Goal: Information Seeking & Learning: Find specific fact

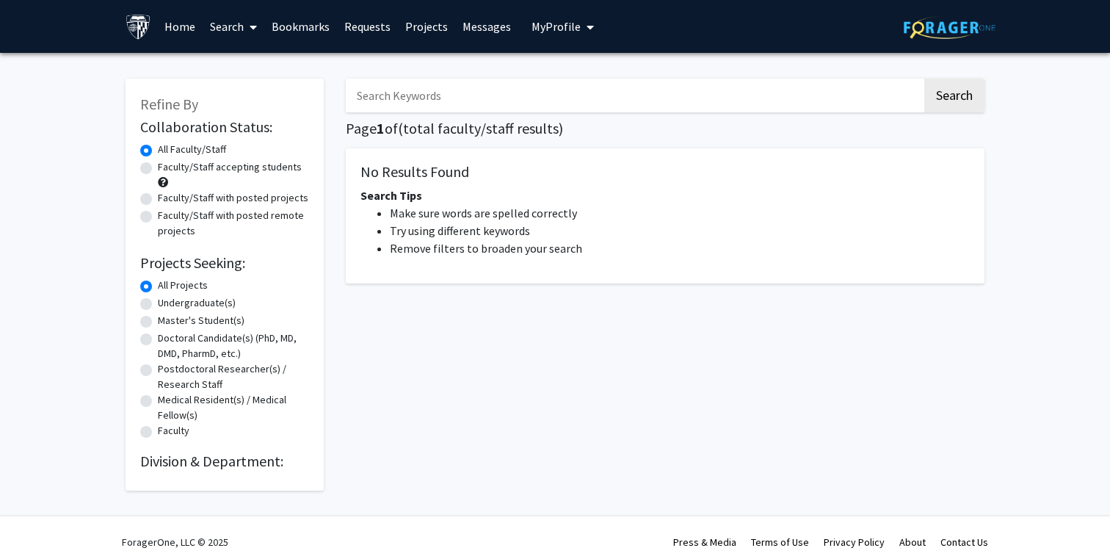
click at [425, 92] on input "Search Keywords" at bounding box center [634, 96] width 576 height 34
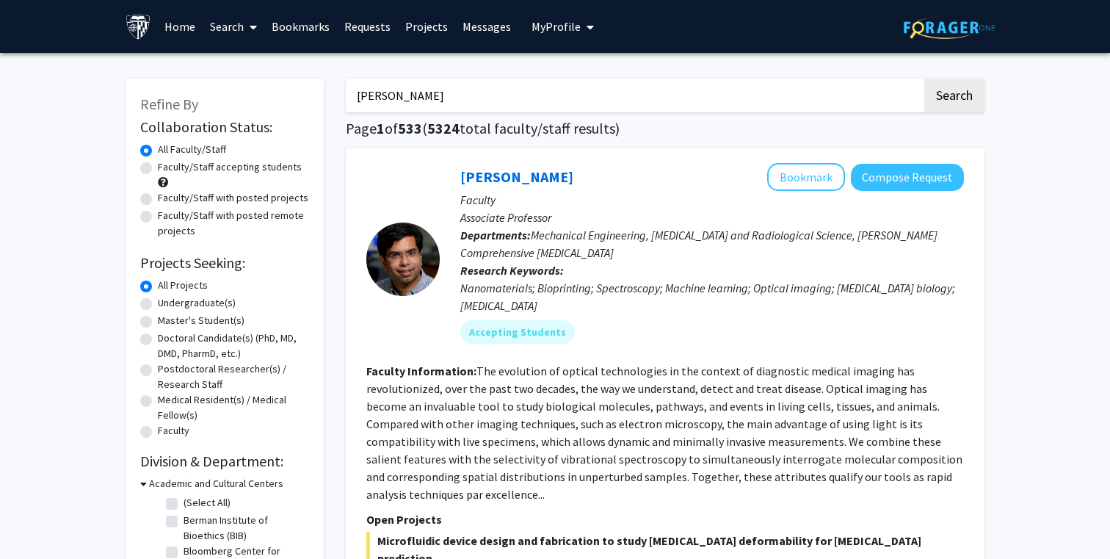
type input "[PERSON_NAME]"
click at [924, 79] on button "Search" at bounding box center [954, 96] width 60 height 34
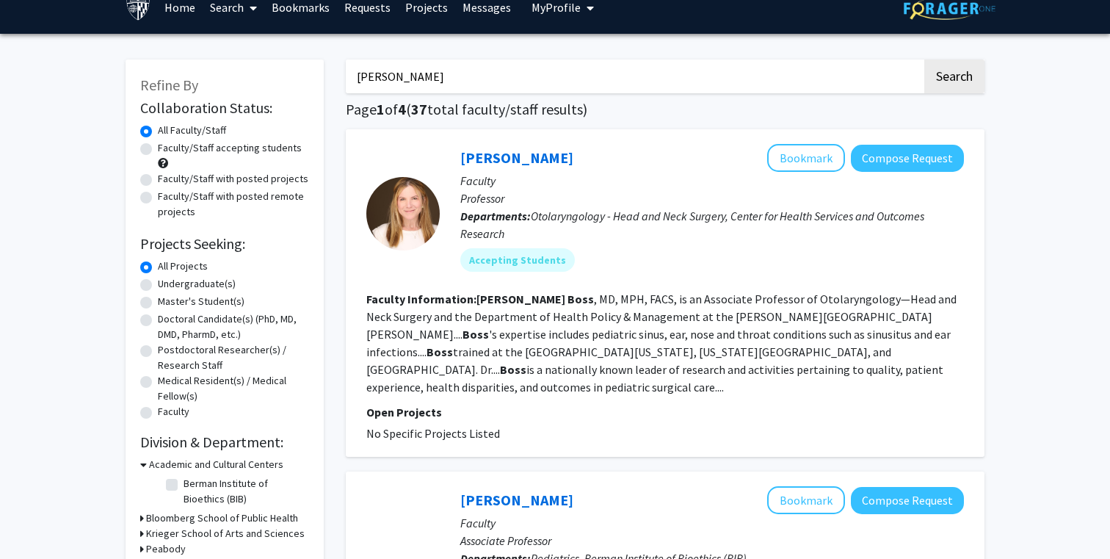
scroll to position [20, 0]
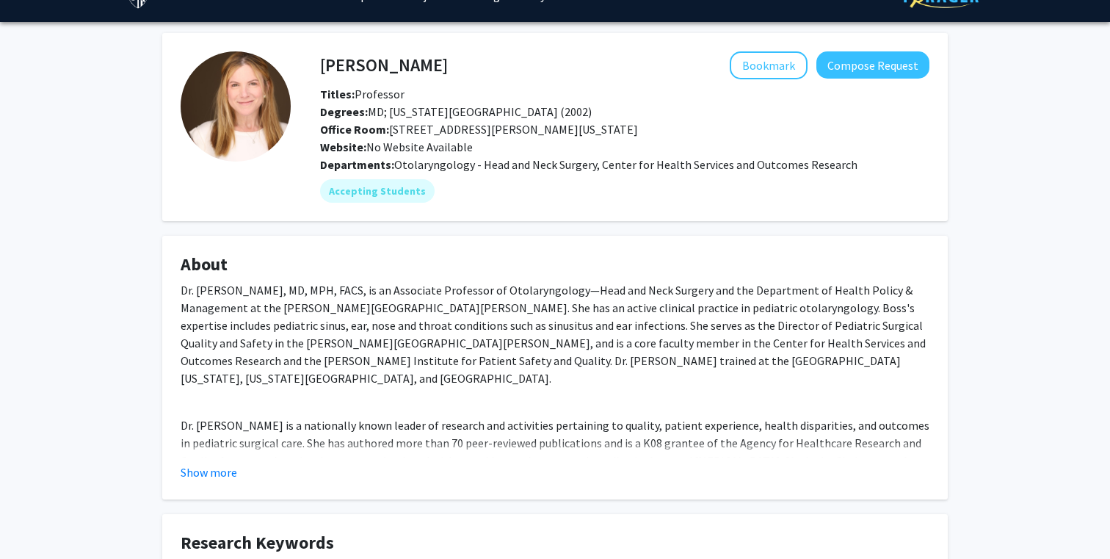
scroll to position [37, 0]
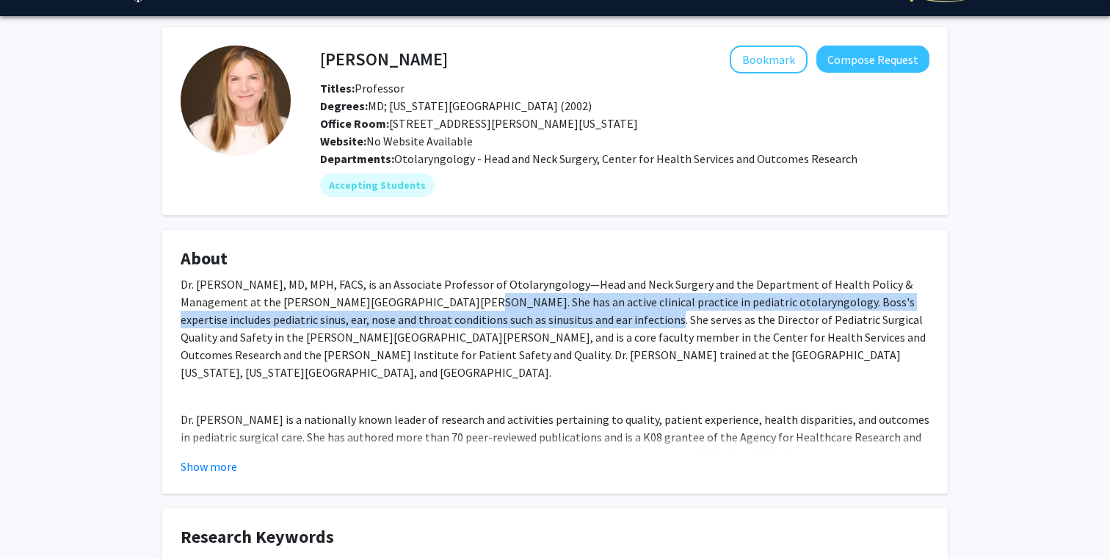
drag, startPoint x: 391, startPoint y: 302, endPoint x: 542, endPoint y: 323, distance: 152.6
click at [542, 323] on p "Dr. Emily Boss, MD, MPH, FACS, is an Associate Professor of Otolaryngology—Head…" at bounding box center [555, 328] width 749 height 106
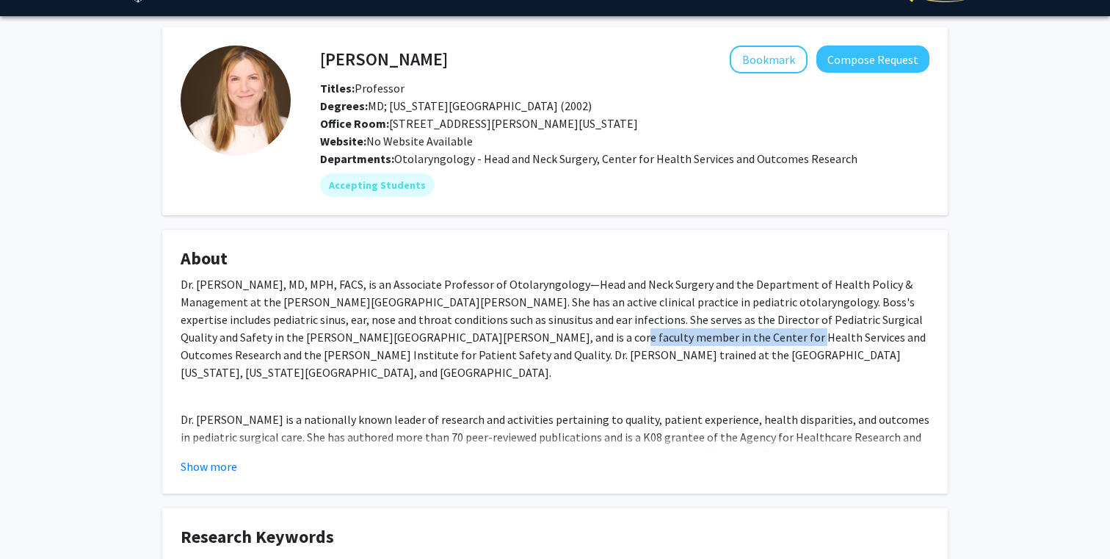
drag, startPoint x: 442, startPoint y: 340, endPoint x: 612, endPoint y: 337, distance: 170.3
click at [612, 337] on p "Dr. Emily Boss, MD, MPH, FACS, is an Associate Professor of Otolaryngology—Head…" at bounding box center [555, 328] width 749 height 106
click at [230, 464] on button "Show more" at bounding box center [209, 466] width 57 height 18
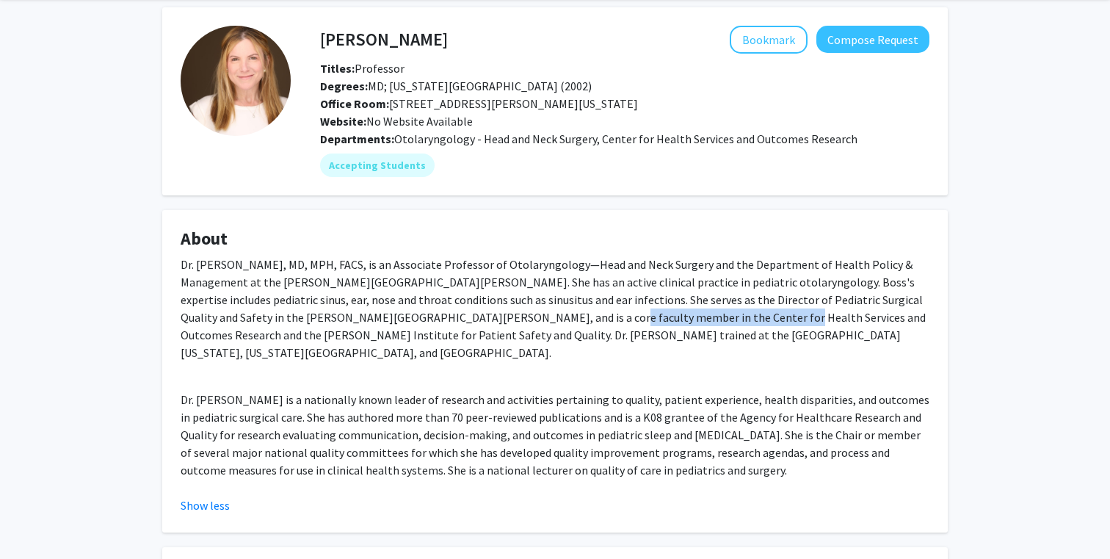
scroll to position [57, 0]
click at [647, 277] on p "Dr. Emily Boss, MD, MPH, FACS, is an Associate Professor of Otolaryngology—Head…" at bounding box center [555, 308] width 749 height 106
